Goal: Task Accomplishment & Management: Use online tool/utility

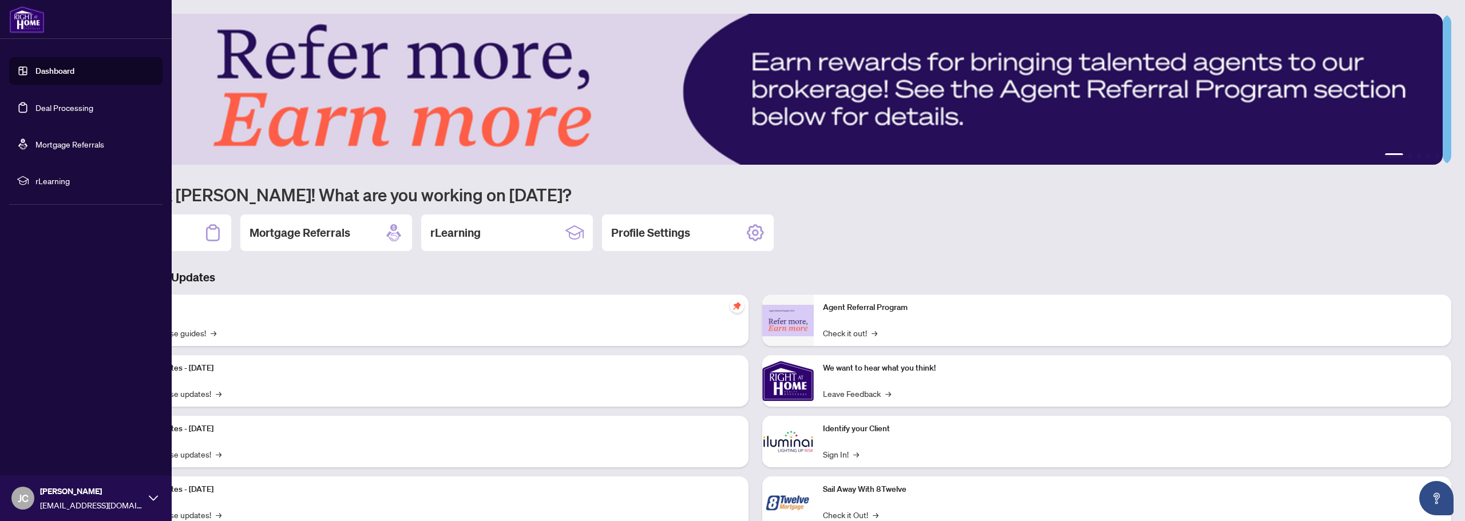
click at [51, 113] on link "Deal Processing" at bounding box center [64, 107] width 58 height 10
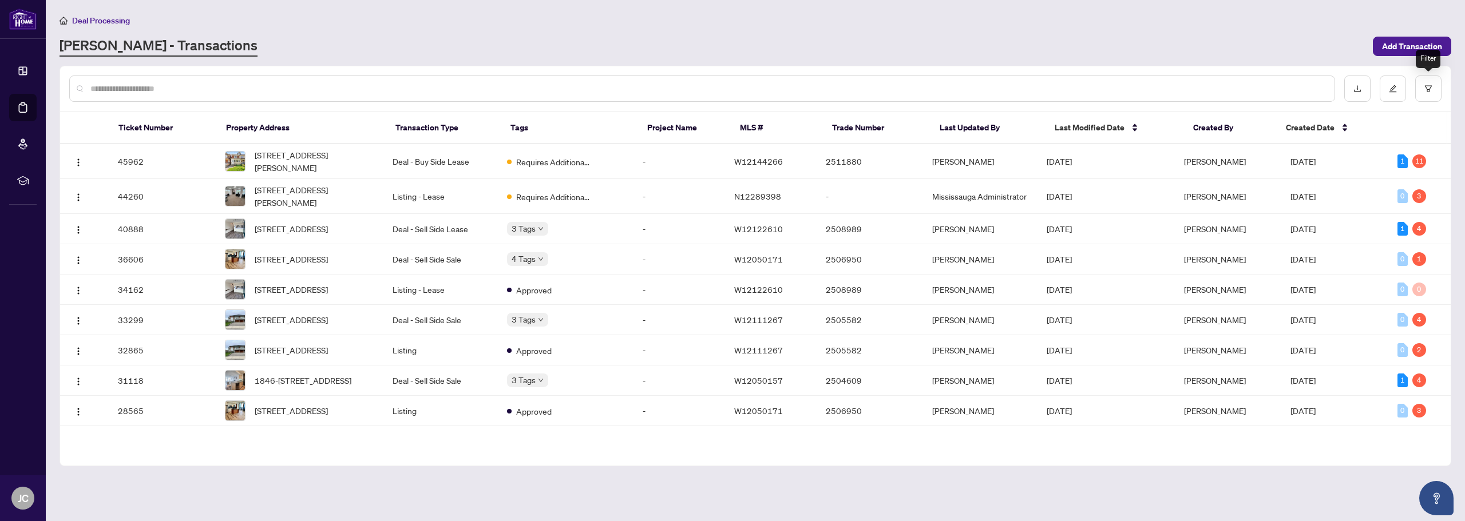
click at [1424, 57] on div "Filter" at bounding box center [1428, 59] width 25 height 18
click at [1409, 39] on span "Add Transaction" at bounding box center [1412, 46] width 60 height 18
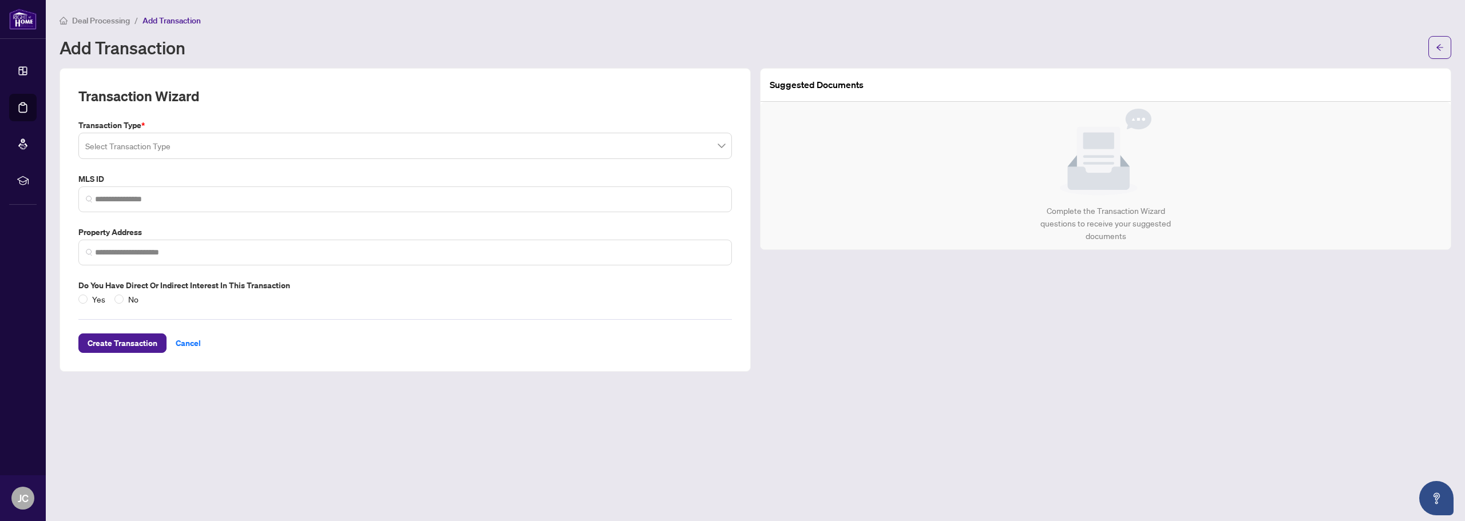
click at [314, 144] on input "search" at bounding box center [399, 147] width 629 height 25
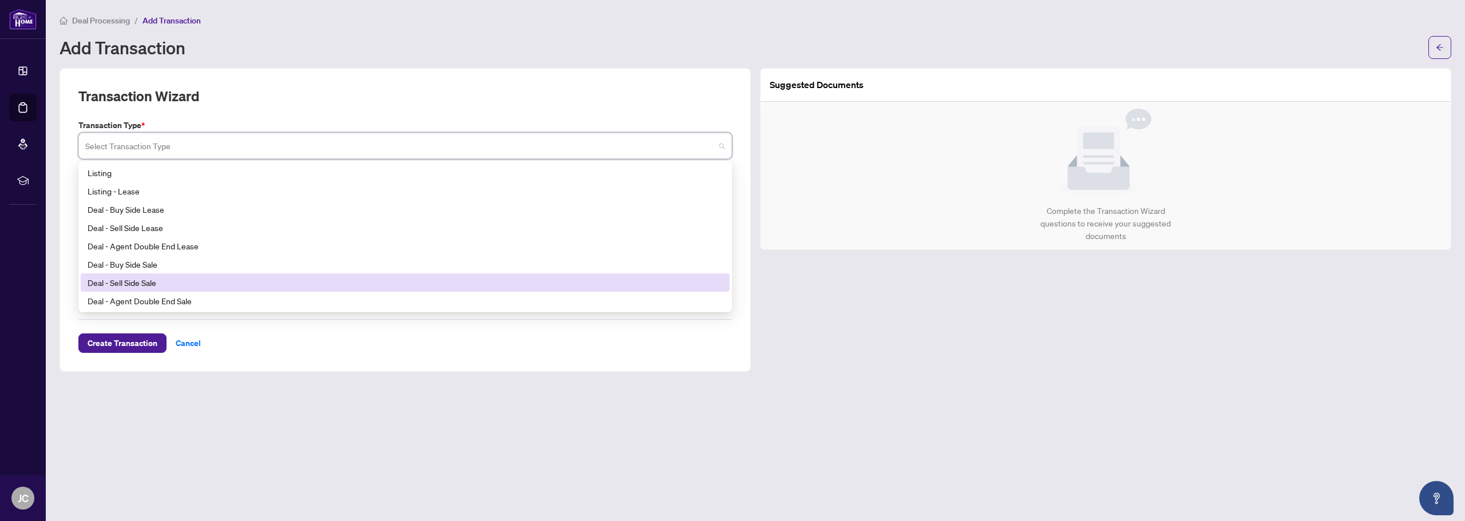
click at [171, 283] on div "Deal - Sell Side Sale" at bounding box center [405, 282] width 635 height 13
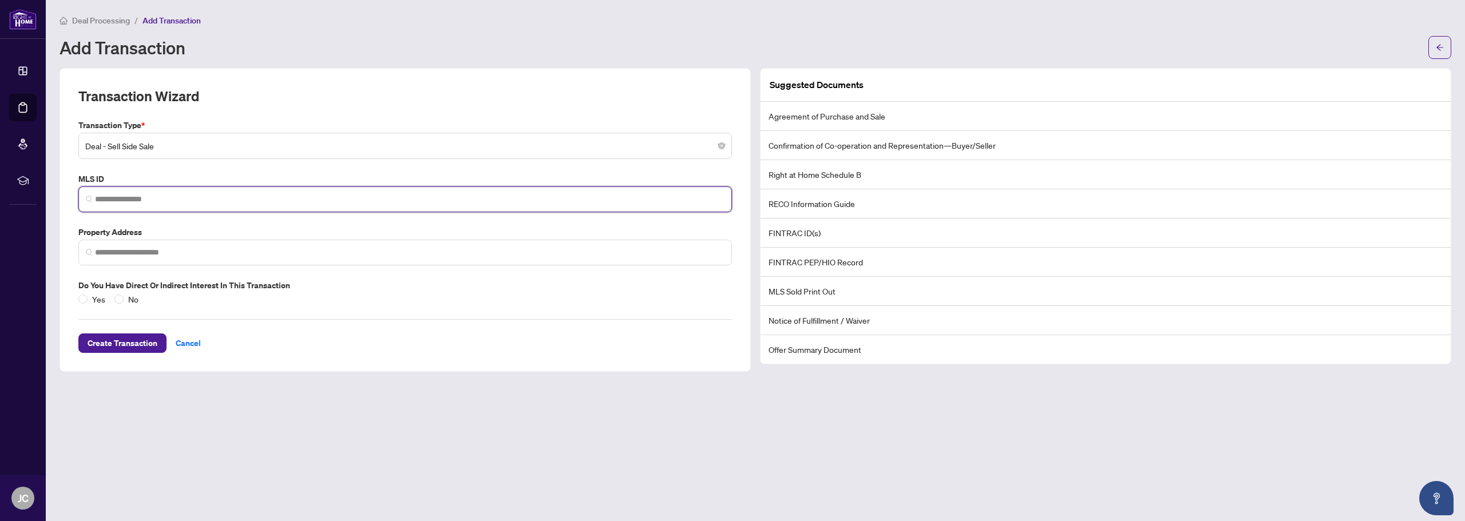
click at [168, 194] on input "search" at bounding box center [409, 199] width 629 height 12
paste input "*********"
type input "*********"
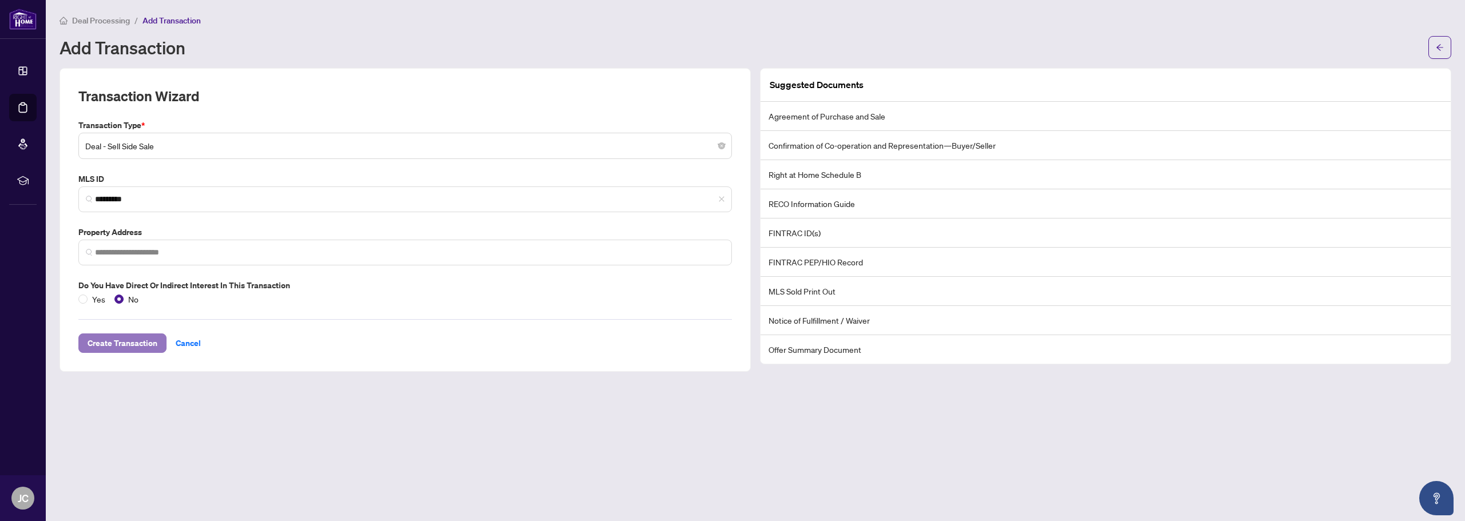
click at [128, 344] on span "Create Transaction" at bounding box center [123, 343] width 70 height 18
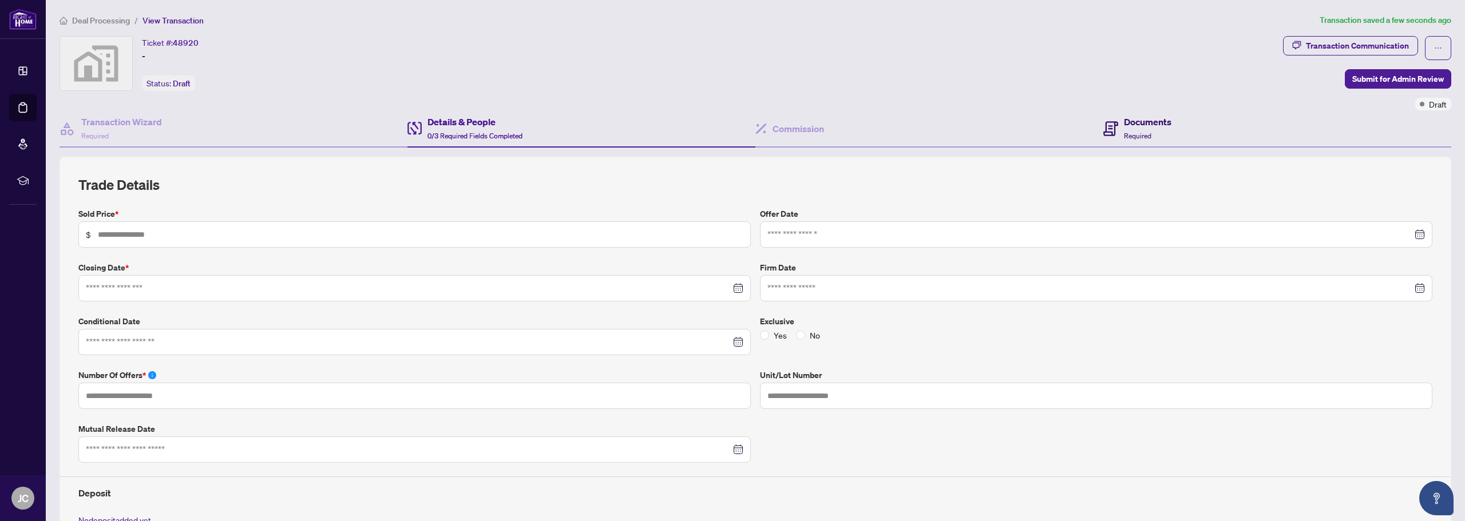
click at [1142, 119] on h4 "Documents" at bounding box center [1147, 122] width 47 height 14
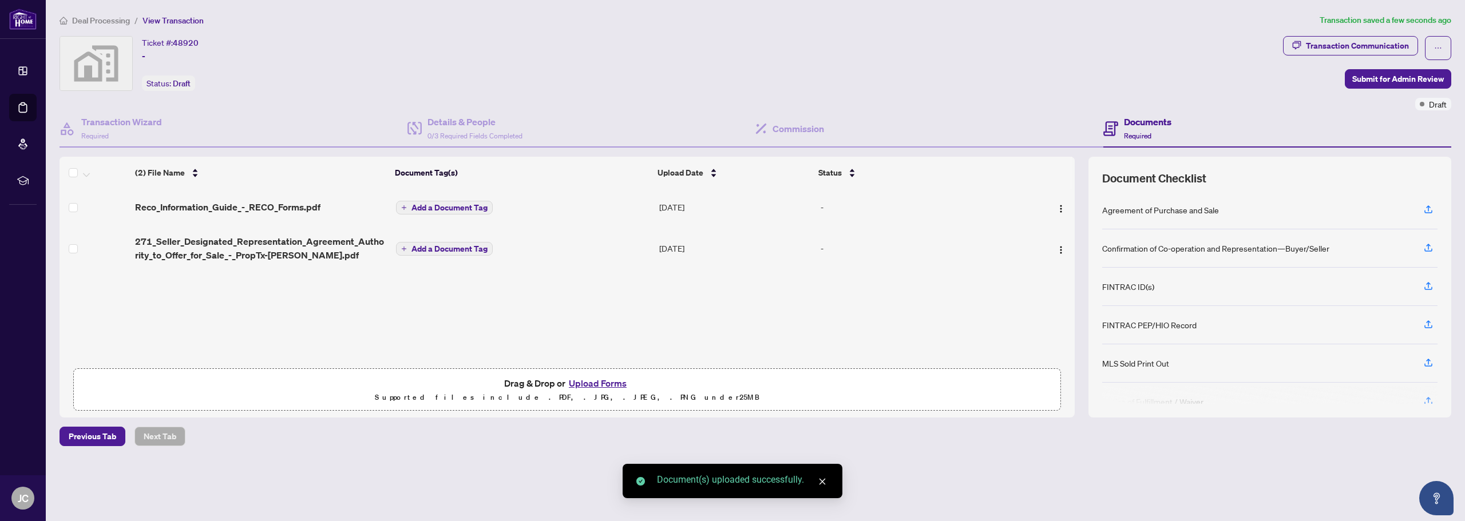
click at [429, 251] on span "Add a Document Tag" at bounding box center [449, 249] width 76 height 8
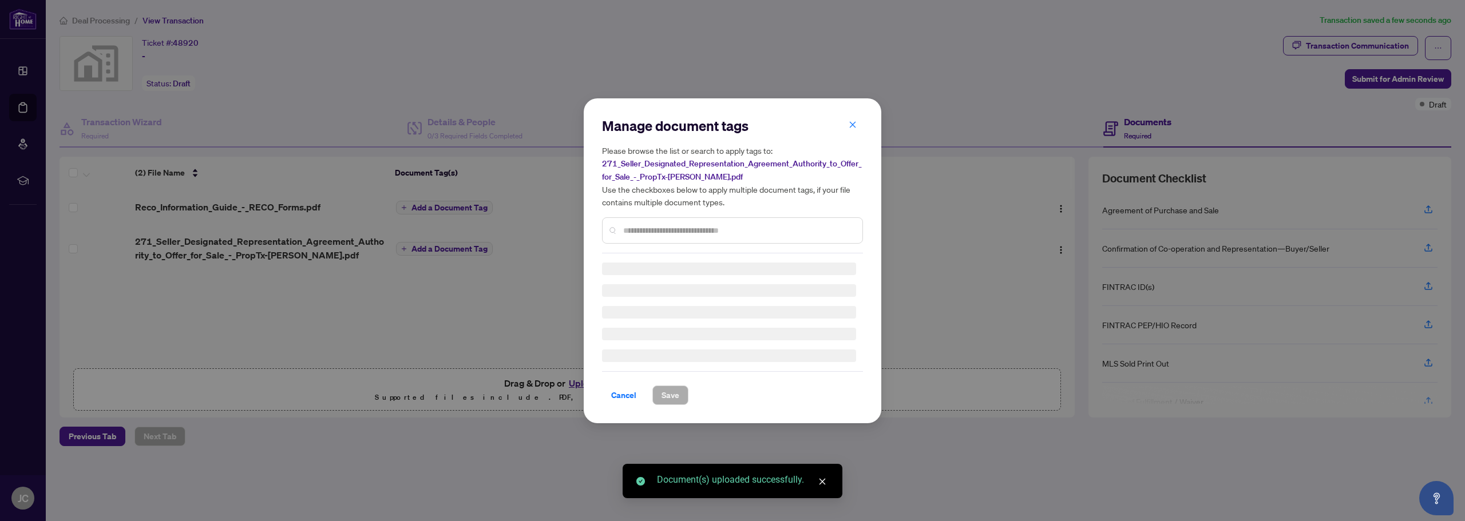
click at [651, 233] on div "Manage document tags Please browse the list or search to apply tags to: 271_Sel…" at bounding box center [732, 261] width 261 height 288
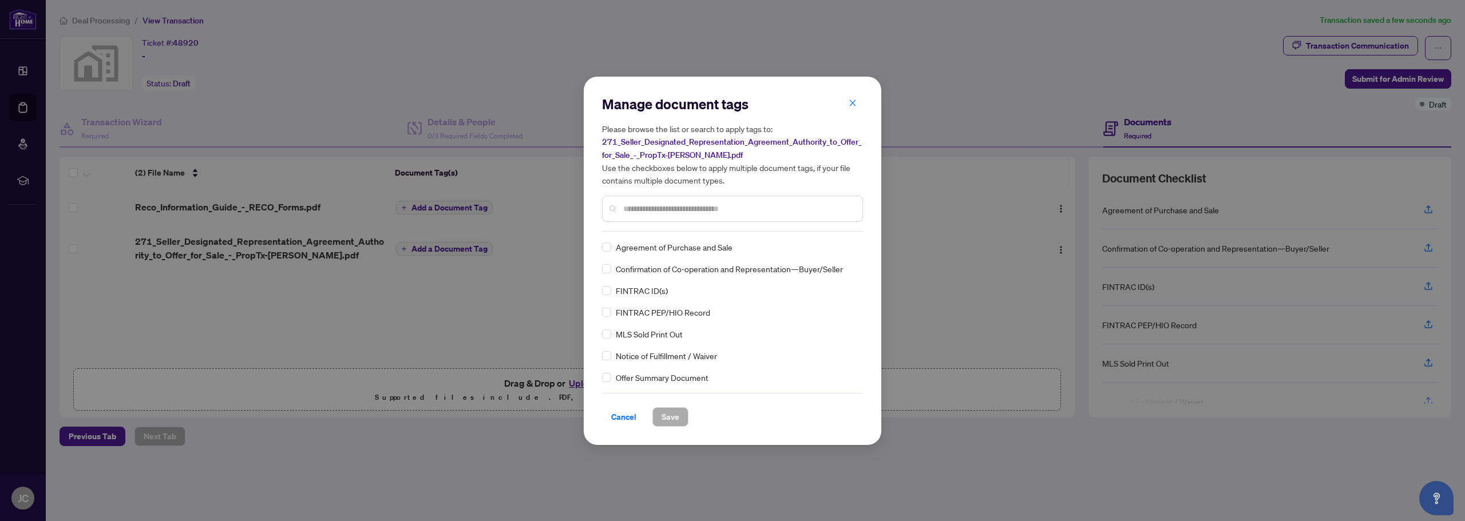
click at [655, 209] on input "text" at bounding box center [738, 209] width 230 height 13
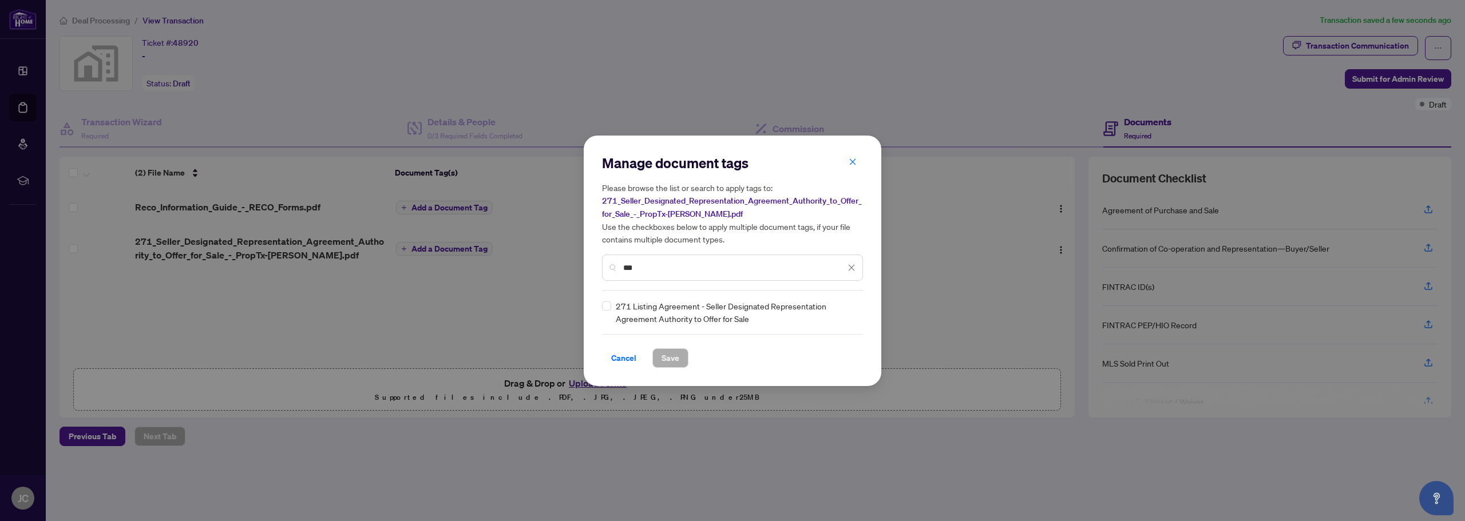
type input "***"
click at [600, 309] on div "Manage document tags Please browse the list or search to apply tags to: 271_Sel…" at bounding box center [733, 261] width 298 height 251
click at [616, 304] on span "271 Listing Agreement - Seller Designated Representation Agreement Authority to…" at bounding box center [736, 312] width 240 height 25
click at [675, 360] on span "Save" at bounding box center [670, 358] width 18 height 18
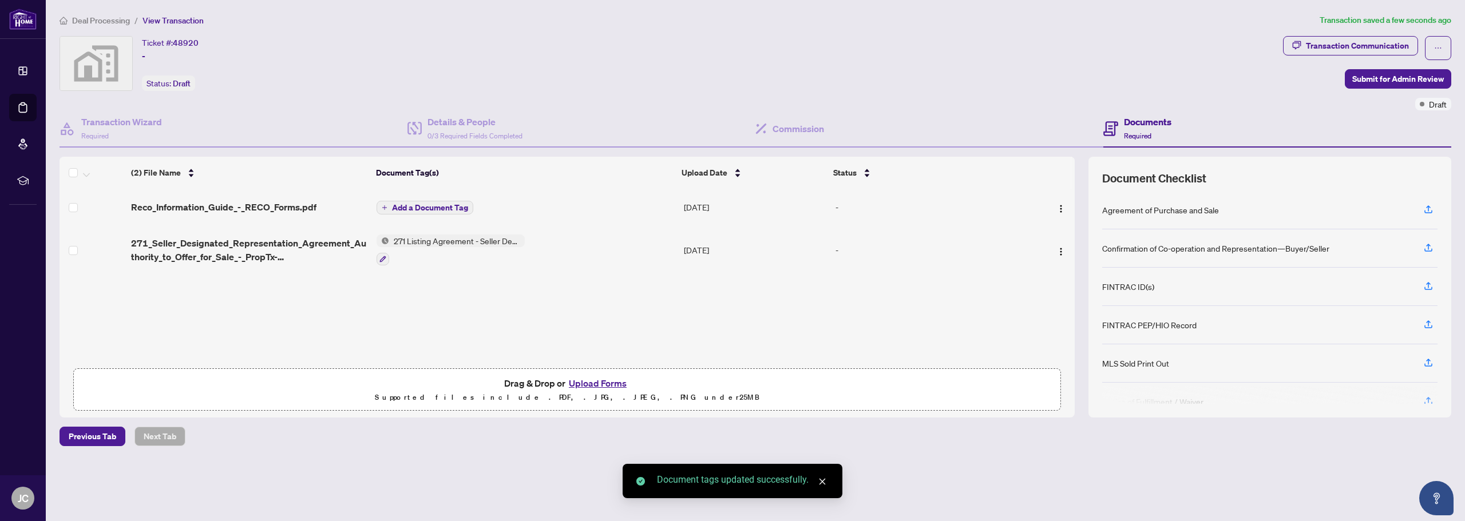
click at [449, 209] on span "Add a Document Tag" at bounding box center [430, 208] width 76 height 8
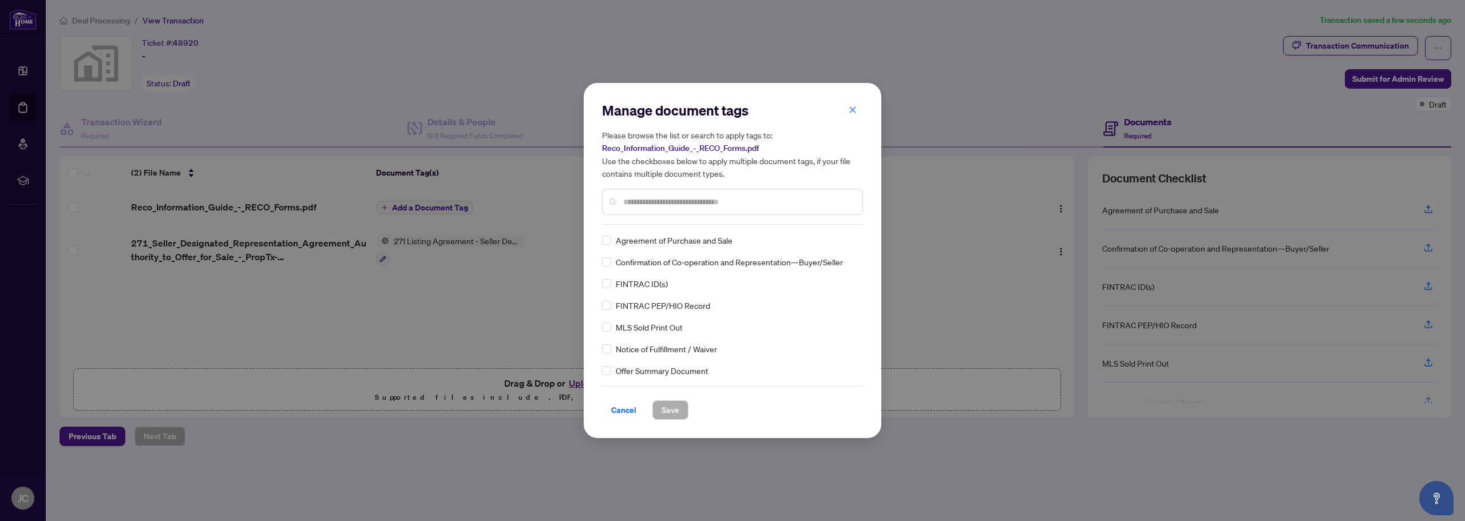
click at [674, 199] on input "text" at bounding box center [738, 202] width 230 height 13
type input "****"
click at [677, 410] on span "Save" at bounding box center [670, 410] width 18 height 18
